Goal: Information Seeking & Learning: Find specific fact

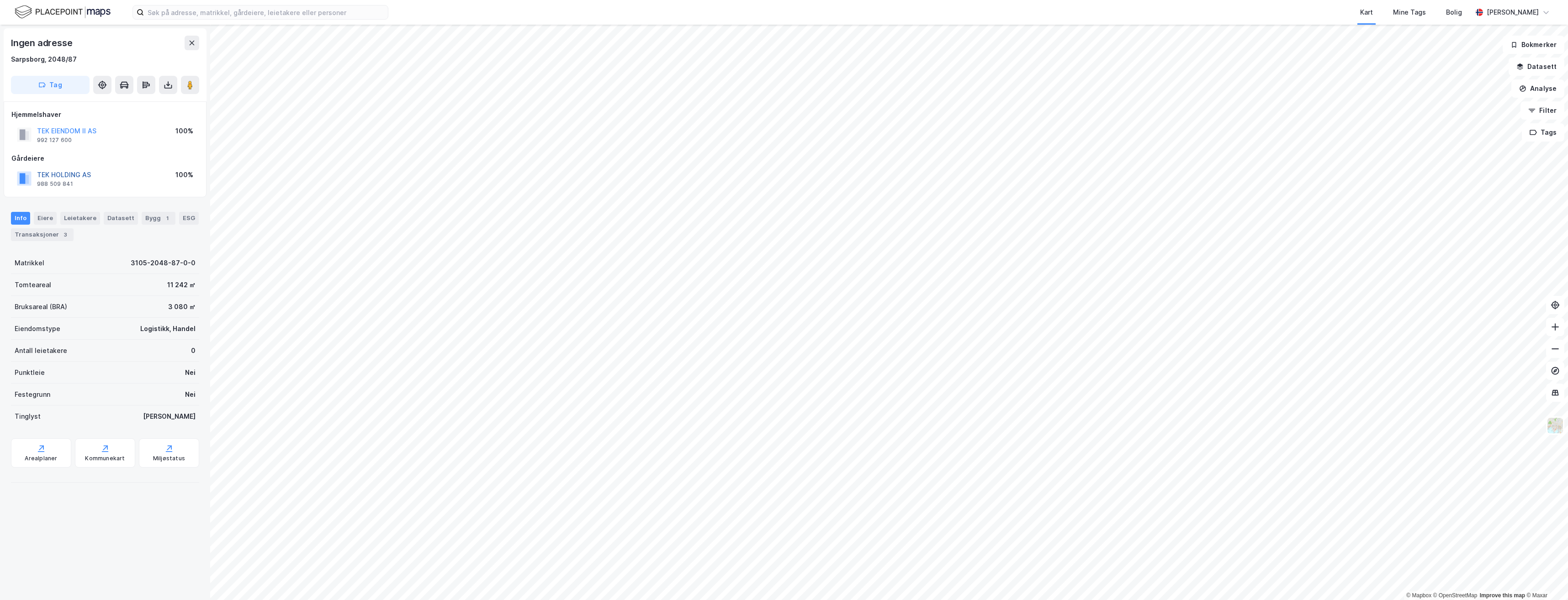
click at [0, 0] on button "TEK HOLDING AS" at bounding box center [0, 0] width 0 height 0
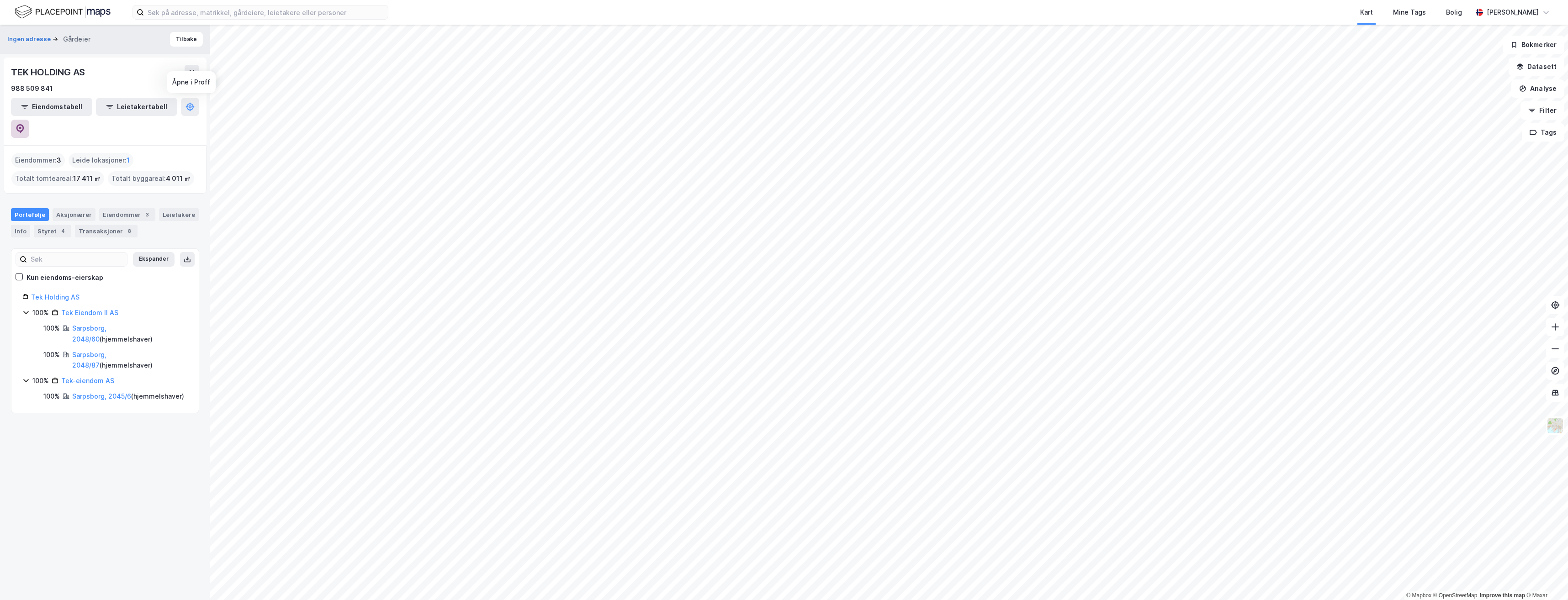
click at [29, 120] on button at bounding box center [20, 129] width 18 height 18
